Goal: Information Seeking & Learning: Learn about a topic

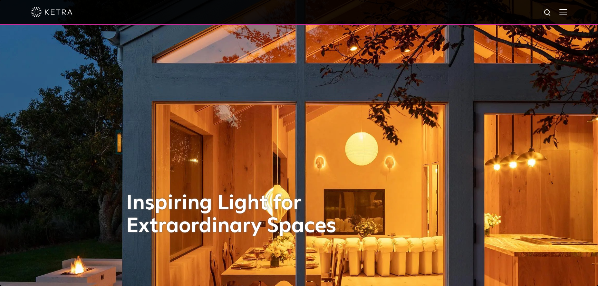
click at [566, 15] on img at bounding box center [563, 12] width 8 height 7
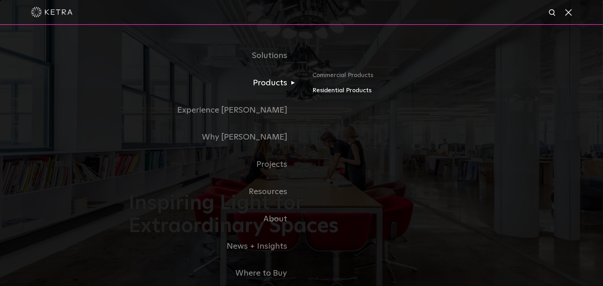
click at [332, 90] on link "Residential Products" at bounding box center [393, 91] width 162 height 10
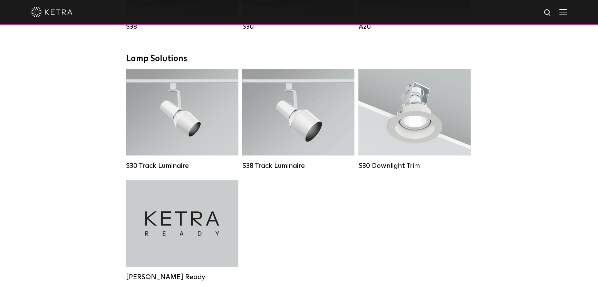
scroll to position [502, 0]
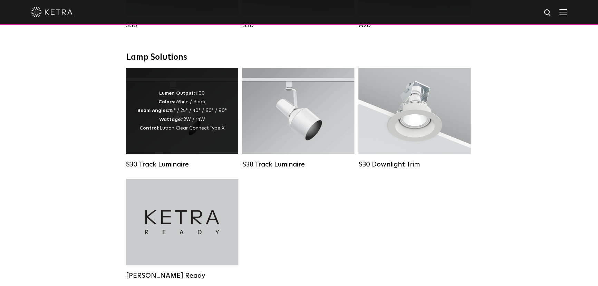
click at [182, 117] on div "Lumen Output: 1100 Colors: White / Black Beam Angles: 15° / 25° / 40° / 60° / 9…" at bounding box center [181, 111] width 89 height 44
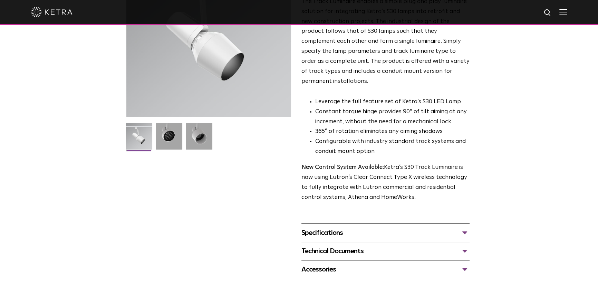
scroll to position [125, 0]
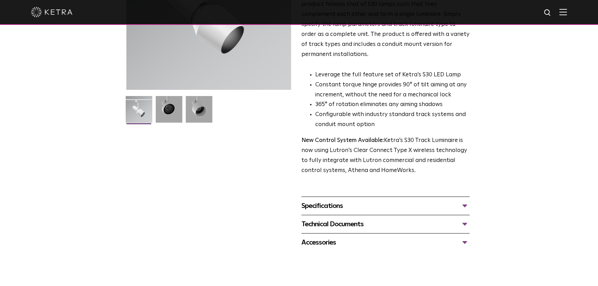
click at [462, 200] on div "Specifications" at bounding box center [385, 205] width 168 height 11
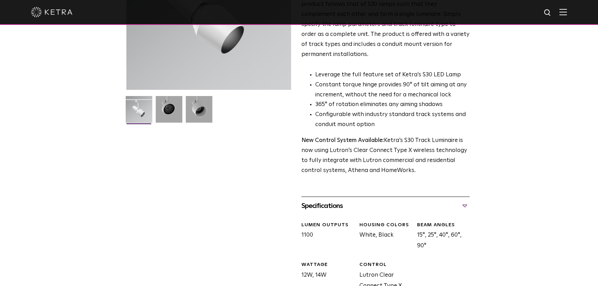
click at [462, 200] on div "Specifications" at bounding box center [385, 205] width 168 height 11
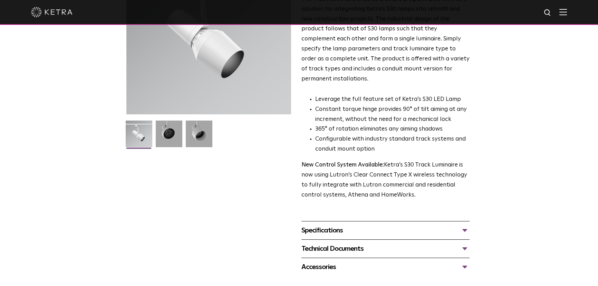
scroll to position [63, 0]
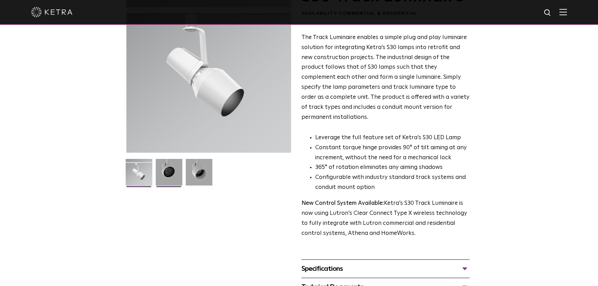
click at [167, 169] on img at bounding box center [169, 175] width 27 height 32
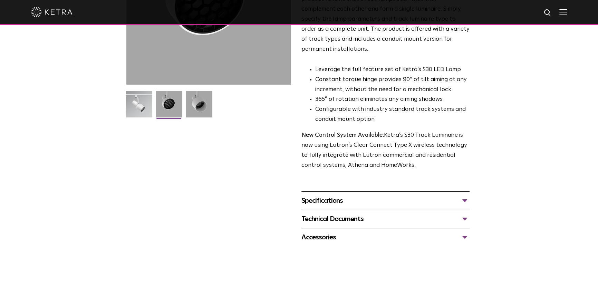
scroll to position [157, 0]
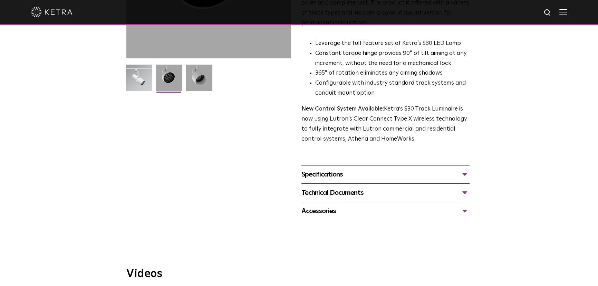
click at [461, 187] on div "Technical Documents" at bounding box center [385, 192] width 168 height 11
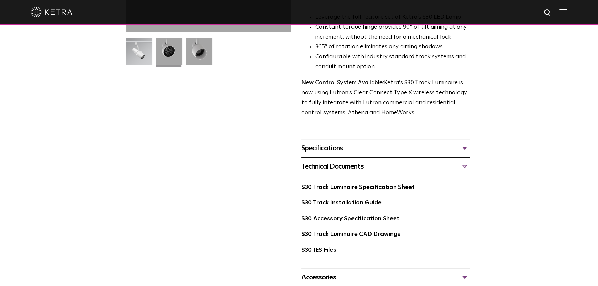
scroll to position [282, 0]
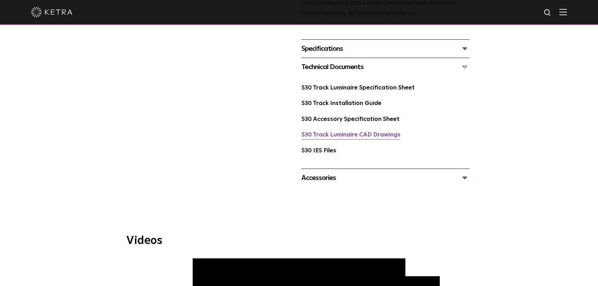
click at [357, 132] on link "S30 Track Luminaire CAD Drawings" at bounding box center [350, 135] width 99 height 6
